Goal: Task Accomplishment & Management: Complete application form

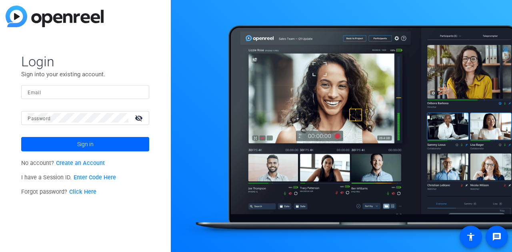
click at [93, 162] on link "Create an Account" at bounding box center [80, 163] width 49 height 7
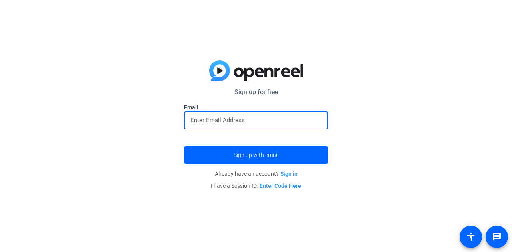
click at [210, 119] on input "email" at bounding box center [255, 121] width 131 height 10
type input "[EMAIL_ADDRESS][DOMAIN_NAME]"
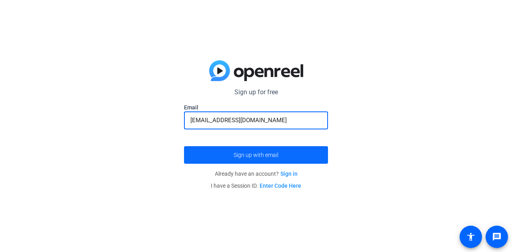
click at [218, 153] on span "submit" at bounding box center [256, 155] width 144 height 19
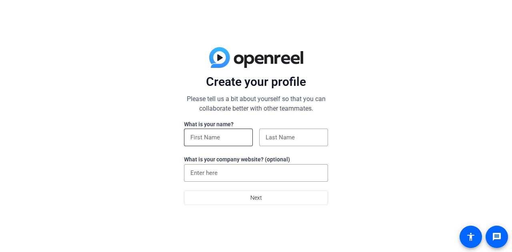
click at [228, 137] on input at bounding box center [218, 138] width 56 height 10
type input "[PERSON_NAME]"
type input "Keresztes"
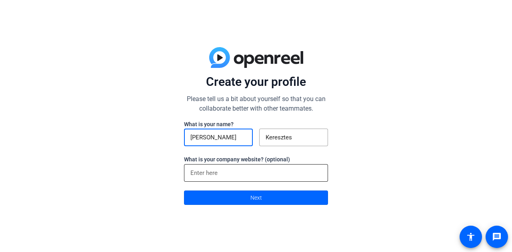
click at [252, 179] on div at bounding box center [255, 173] width 131 height 18
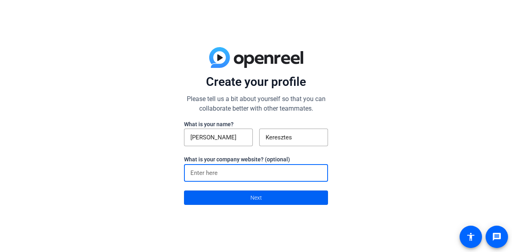
click at [264, 197] on span at bounding box center [255, 197] width 143 height 19
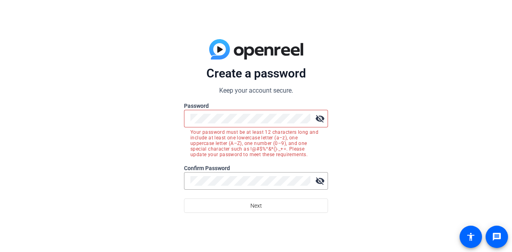
click at [315, 118] on mat-icon "visibility_off" at bounding box center [320, 119] width 16 height 16
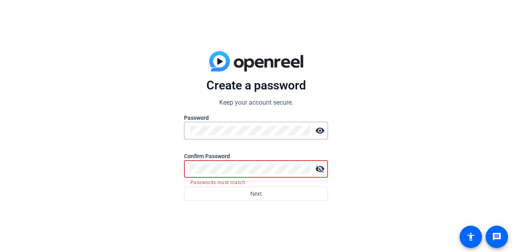
click at [321, 168] on mat-icon "visibility_off" at bounding box center [320, 169] width 16 height 16
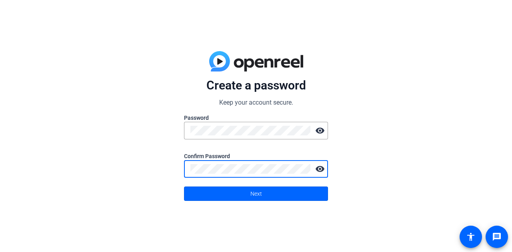
click button "Next" at bounding box center [256, 194] width 144 height 14
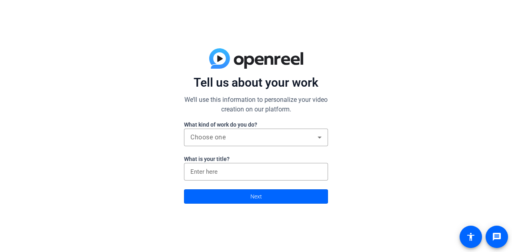
click at [203, 126] on label "What kind of work do you do?" at bounding box center [256, 125] width 144 height 8
click at [207, 132] on div "Choose one" at bounding box center [255, 138] width 131 height 18
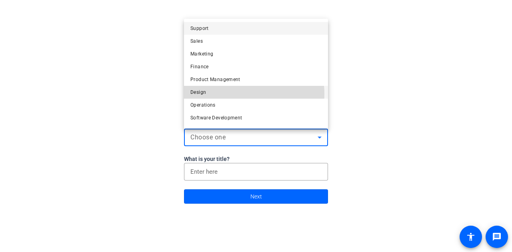
click at [236, 94] on mat-option "Design" at bounding box center [256, 92] width 144 height 13
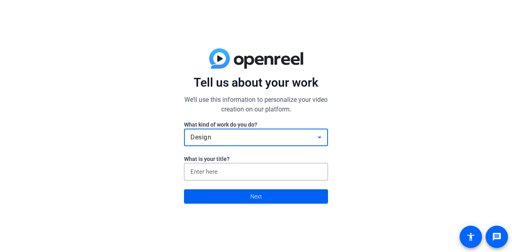
click at [249, 192] on span at bounding box center [255, 196] width 143 height 19
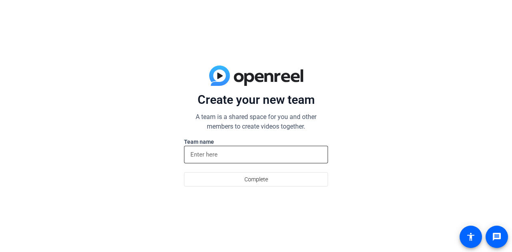
click at [235, 154] on input at bounding box center [255, 155] width 131 height 10
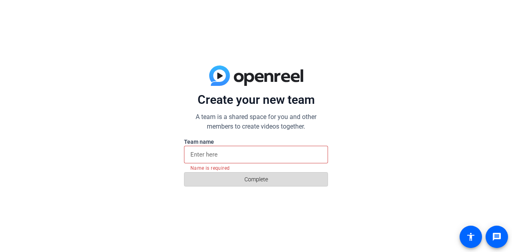
click at [254, 175] on span "Complete" at bounding box center [256, 179] width 24 height 15
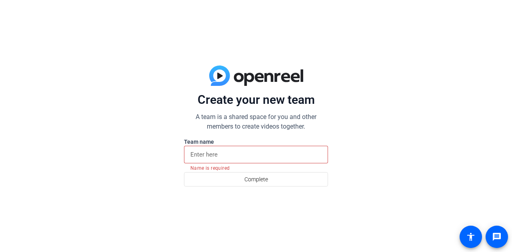
click at [251, 162] on div at bounding box center [255, 155] width 131 height 18
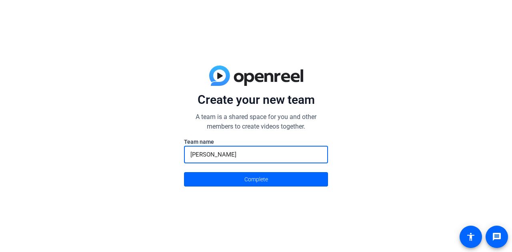
type input "[PERSON_NAME]"
click at [184, 172] on button "Complete" at bounding box center [256, 179] width 144 height 14
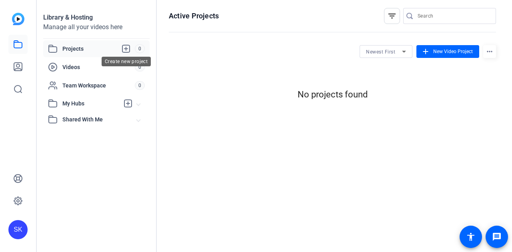
click at [126, 49] on icon at bounding box center [125, 48] width 7 height 7
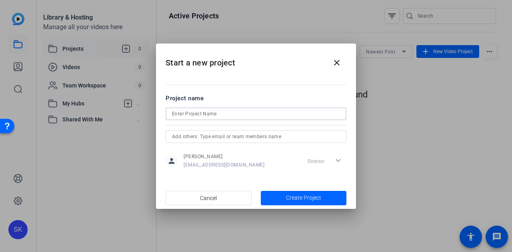
click at [198, 114] on input at bounding box center [256, 114] width 168 height 10
type input "interview"
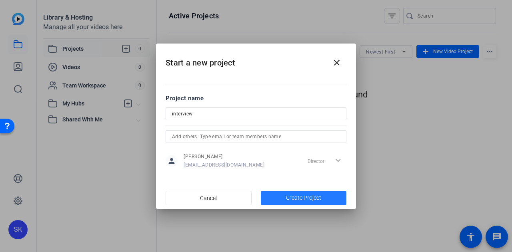
click at [287, 200] on span "Create Project" at bounding box center [303, 198] width 35 height 8
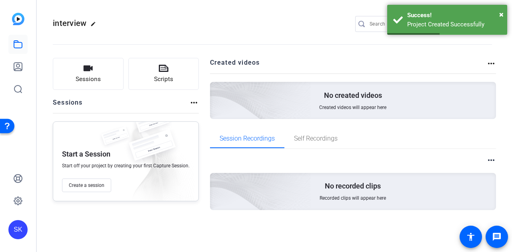
click at [314, 106] on div "No created videos Created videos will appear here" at bounding box center [353, 100] width 286 height 37
click at [502, 16] on span "×" at bounding box center [501, 15] width 4 height 10
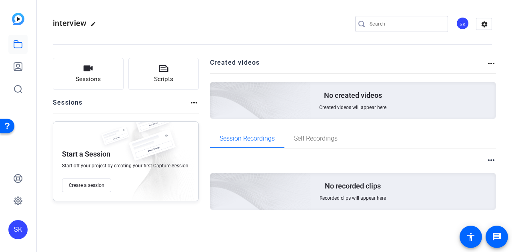
click at [490, 59] on mat-icon "more_horiz" at bounding box center [491, 64] width 10 height 10
click at [469, 49] on div at bounding box center [256, 126] width 512 height 252
click at [313, 99] on div "No created videos Created videos will appear here" at bounding box center [353, 100] width 286 height 37
click at [94, 74] on button "Sessions" at bounding box center [88, 74] width 71 height 32
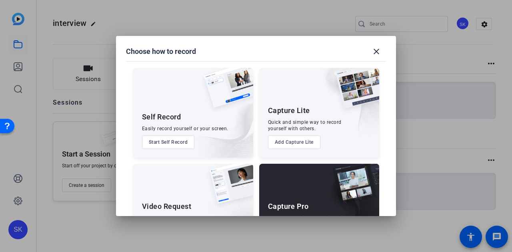
scroll to position [46, 0]
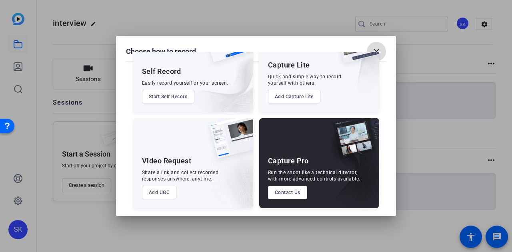
click at [376, 50] on mat-icon "close" at bounding box center [377, 52] width 10 height 10
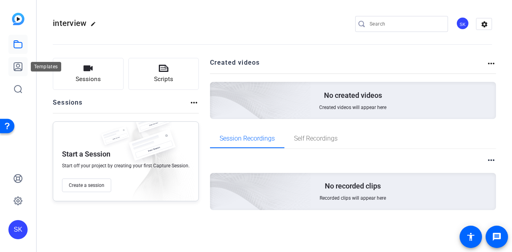
click at [22, 68] on icon at bounding box center [18, 67] width 8 height 8
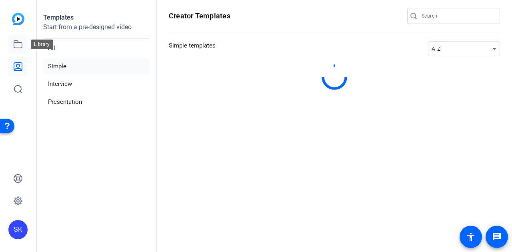
click at [15, 41] on icon at bounding box center [18, 45] width 10 height 10
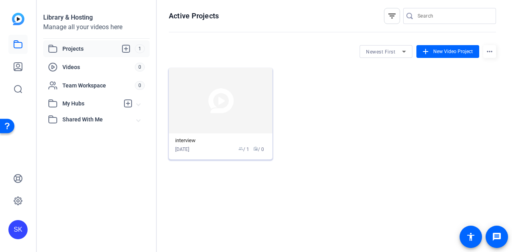
click at [228, 99] on img at bounding box center [221, 101] width 104 height 66
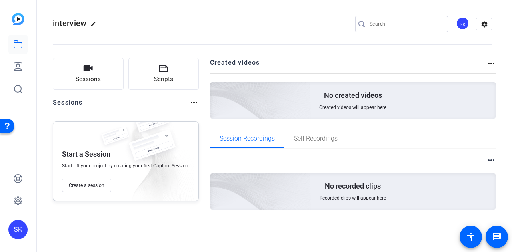
click at [286, 108] on img at bounding box center [215, 90] width 191 height 174
click at [306, 139] on span "Self Recordings" at bounding box center [316, 139] width 44 height 6
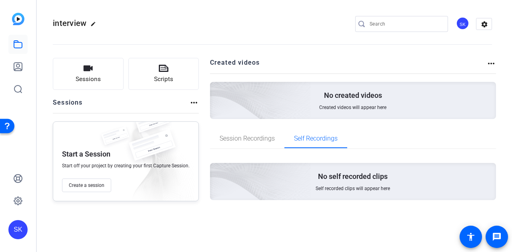
click at [363, 176] on p "No self recorded clips" at bounding box center [353, 177] width 70 height 10
click at [16, 69] on icon at bounding box center [18, 67] width 8 height 8
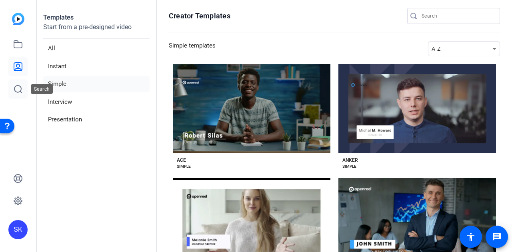
click at [21, 84] on link at bounding box center [17, 89] width 19 height 19
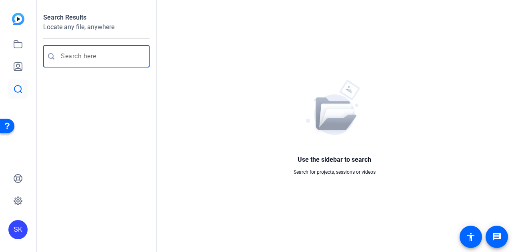
click at [65, 55] on input "Enter search query" at bounding box center [100, 57] width 79 height 10
type input "u"
click at [8, 41] on div "SK" at bounding box center [18, 126] width 36 height 252
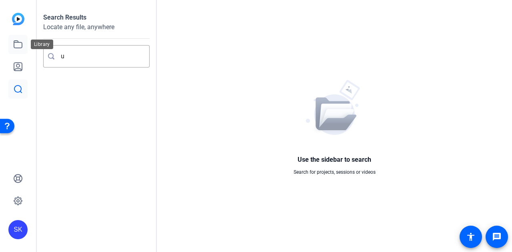
click at [16, 44] on icon at bounding box center [18, 45] width 10 height 10
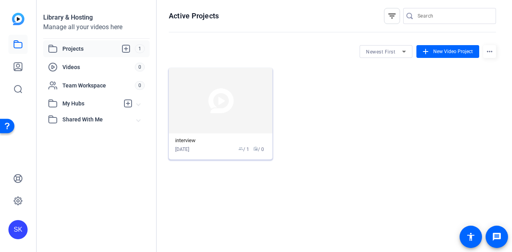
click at [216, 119] on img at bounding box center [221, 101] width 104 height 66
